Goal: Go to known website: Go to known website

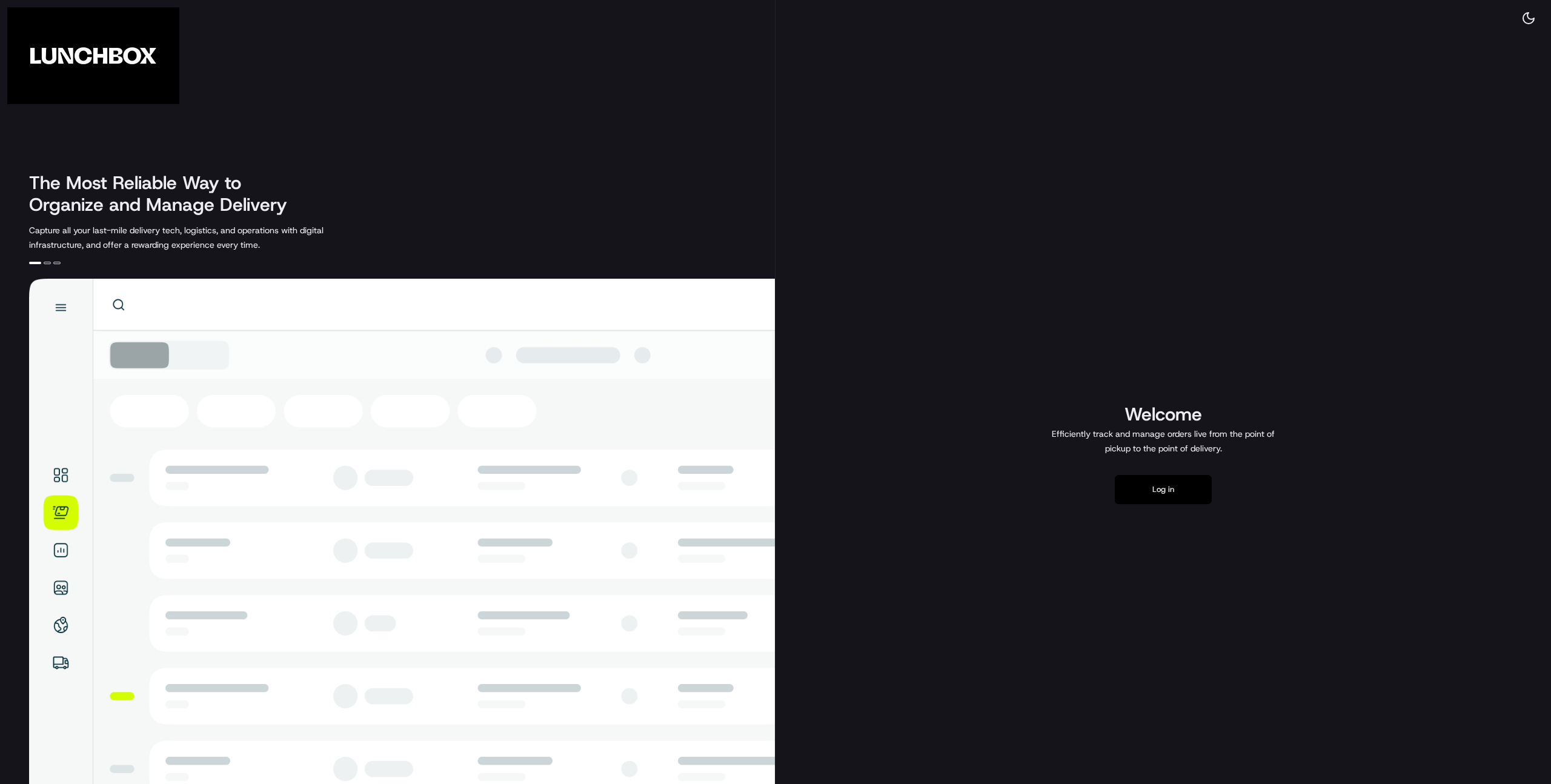
click at [1148, 477] on button "Log in" at bounding box center [1163, 490] width 97 height 29
click at [1158, 494] on button "Log in" at bounding box center [1163, 490] width 97 height 29
